Goal: Task Accomplishment & Management: Manage account settings

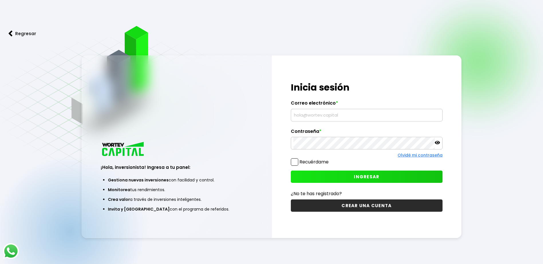
type input "[EMAIL_ADDRESS][DOMAIN_NAME]"
click at [366, 179] on span "INGRESAR" at bounding box center [366, 177] width 25 height 6
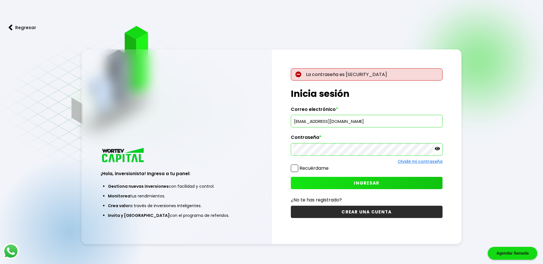
click at [436, 149] on icon at bounding box center [437, 148] width 5 height 3
click at [271, 141] on div "¡Hola, inversionista! Ingresa a tu panel: Gestiona nuevas inversiones con facil…" at bounding box center [272, 146] width 380 height 195
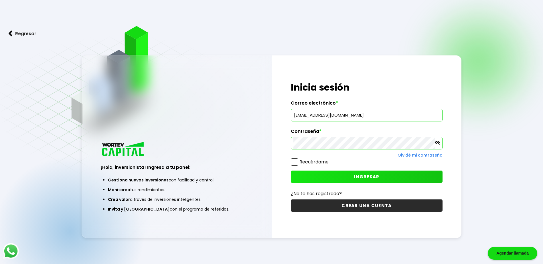
click at [427, 179] on button "INGRESAR" at bounding box center [367, 177] width 152 height 12
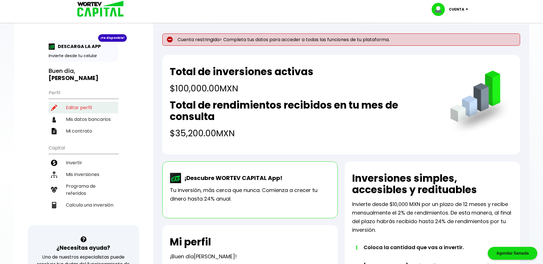
click at [78, 108] on li "Editar perfil" at bounding box center [84, 108] width 70 height 12
select select "Hombre"
select select "Licenciatura"
select select "CO"
select select "HSBC"
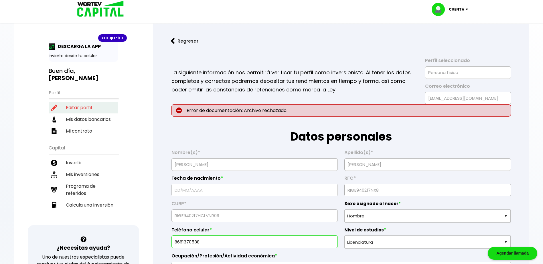
type input "[DATE]"
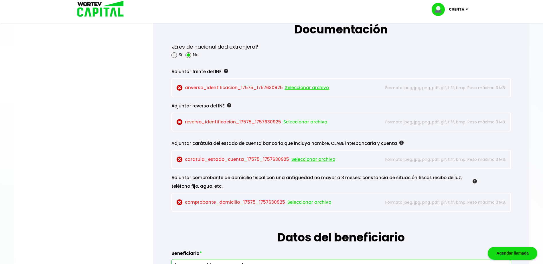
scroll to position [486, 0]
click at [308, 87] on span "Seleccionar archivo" at bounding box center [307, 87] width 44 height 9
click at [293, 88] on span "Seleccionar archivo" at bounding box center [307, 87] width 44 height 9
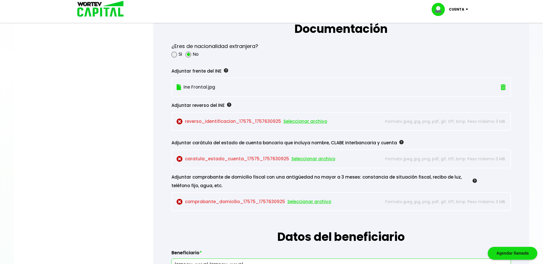
click at [305, 124] on span "Seleccionar archivo" at bounding box center [305, 121] width 44 height 9
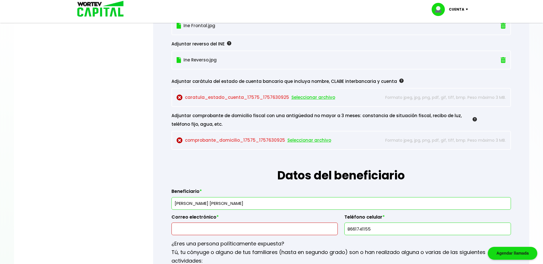
scroll to position [544, 0]
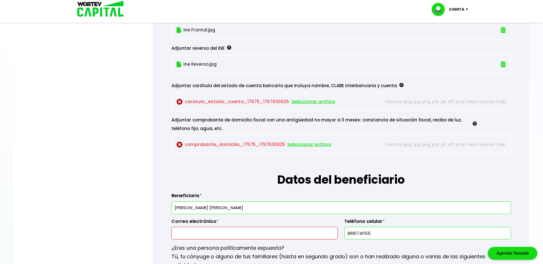
click at [317, 102] on span "Seleccionar archivo" at bounding box center [313, 102] width 44 height 9
click at [186, 183] on h1 "Datos del beneficiario" at bounding box center [340, 171] width 339 height 34
click at [306, 100] on span "Seleccionar archivo" at bounding box center [313, 102] width 44 height 9
click at [302, 143] on span "Seleccionar archivo" at bounding box center [309, 144] width 44 height 9
click at [291, 142] on span "Seleccionar archivo" at bounding box center [309, 144] width 44 height 9
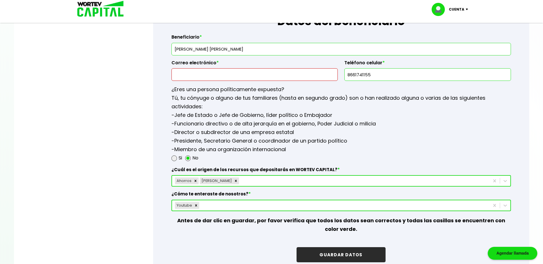
scroll to position [687, 0]
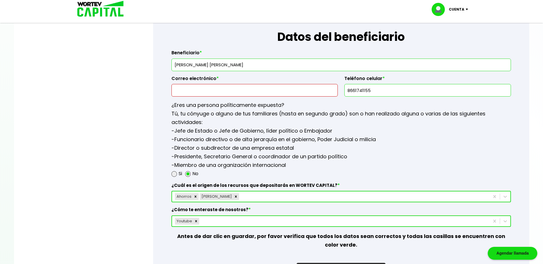
click at [317, 88] on input "text" at bounding box center [254, 90] width 161 height 12
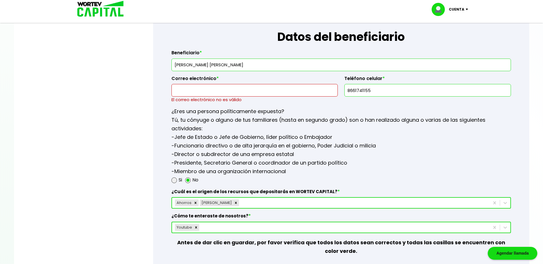
click at [383, 138] on p "-Jefe de Estado o Jefe de Gobierno, líder político o Embajador -Funcionario dir…" at bounding box center [340, 154] width 339 height 43
click at [301, 89] on input "text" at bounding box center [254, 90] width 161 height 12
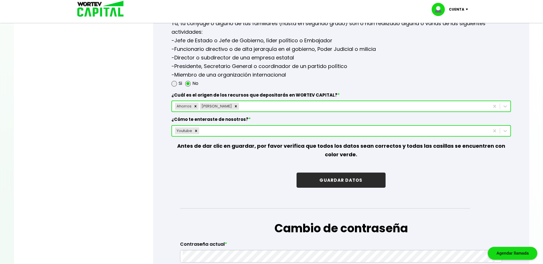
scroll to position [801, 0]
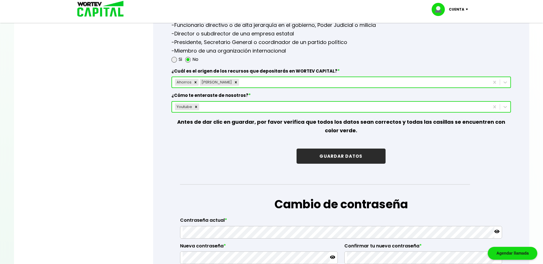
type input "[EMAIL_ADDRESS][DOMAIN_NAME]"
click at [354, 155] on button "GUARDAR DATOS" at bounding box center [340, 156] width 89 height 15
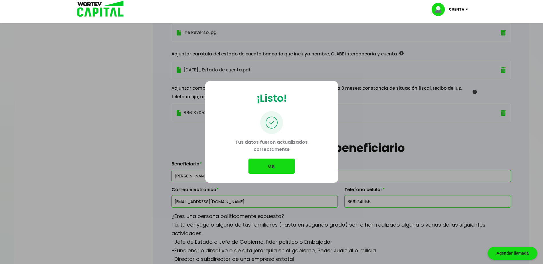
scroll to position [572, 0]
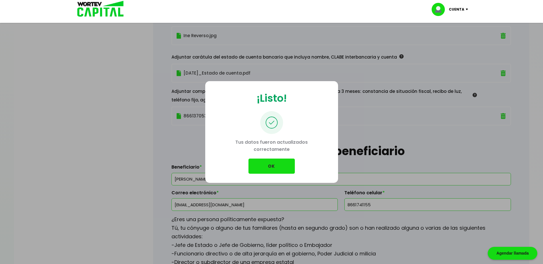
click at [263, 166] on button "OK" at bounding box center [271, 166] width 46 height 15
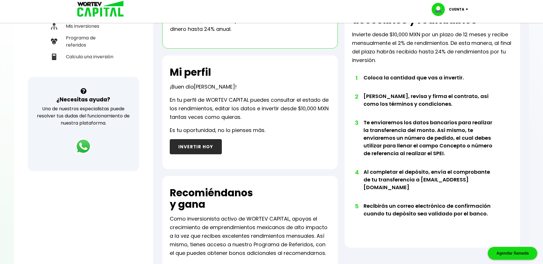
scroll to position [149, 0]
click at [197, 163] on div "Mi perfil ¡Buen día [PERSON_NAME] ! En tu perfil de WORTEV CAPITAL puedes consu…" at bounding box center [249, 112] width 175 height 114
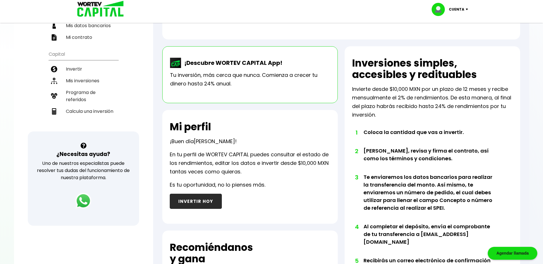
scroll to position [0, 0]
